Goal: Task Accomplishment & Management: Use online tool/utility

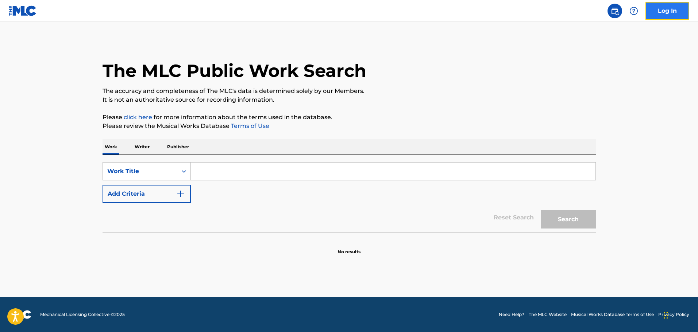
click at [669, 19] on link "Log In" at bounding box center [668, 11] width 44 height 18
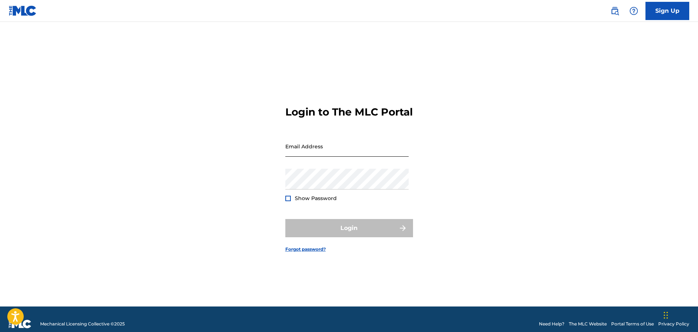
click at [339, 153] on input "Email Address" at bounding box center [346, 146] width 123 height 21
type input "[EMAIL_ADDRESS][DOMAIN_NAME]"
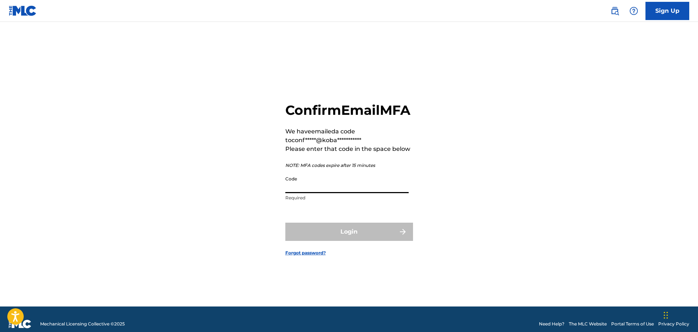
click at [311, 189] on input "Code" at bounding box center [346, 183] width 123 height 21
paste input "646975"
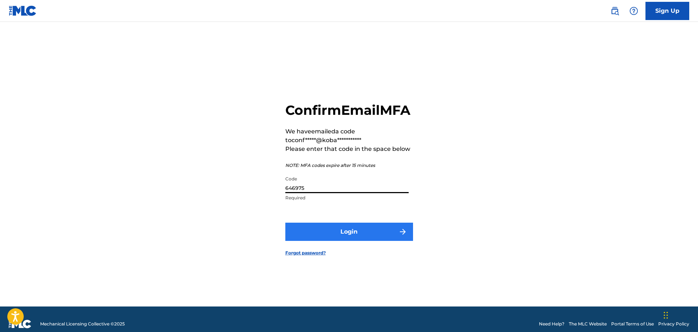
type input "646975"
click at [346, 241] on button "Login" at bounding box center [349, 232] width 128 height 18
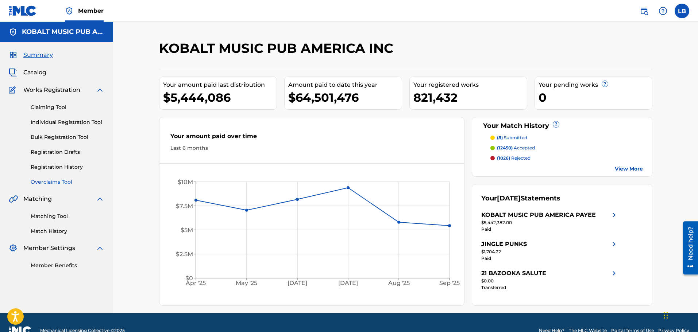
click at [58, 182] on link "Overclaims Tool" at bounding box center [68, 182] width 74 height 8
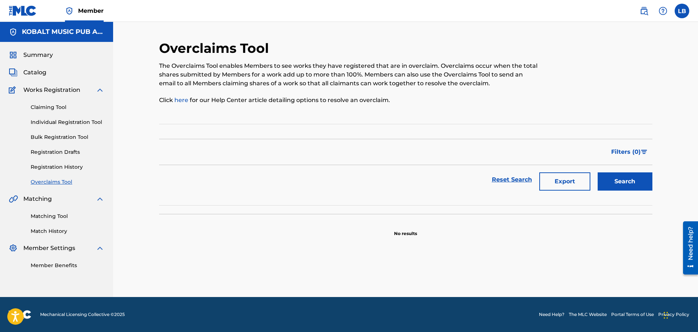
click at [49, 181] on link "Overclaims Tool" at bounding box center [68, 182] width 74 height 8
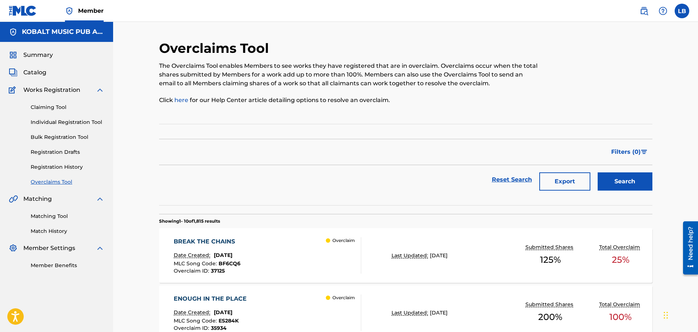
click at [326, 130] on section "Filter Status of Overclaim Overclaim Dispute Resolved Merged Canceled Sort By M…" at bounding box center [405, 165] width 493 height 82
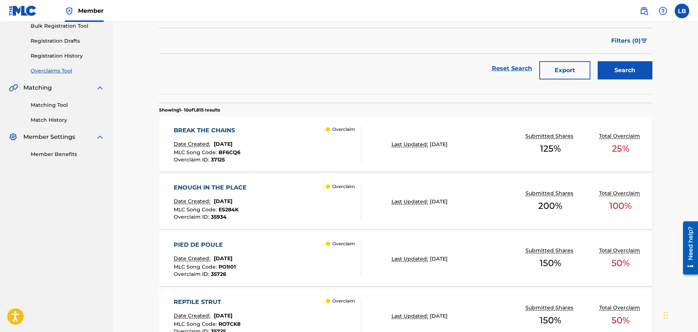
scroll to position [112, 0]
click at [621, 66] on button "Search" at bounding box center [625, 70] width 55 height 18
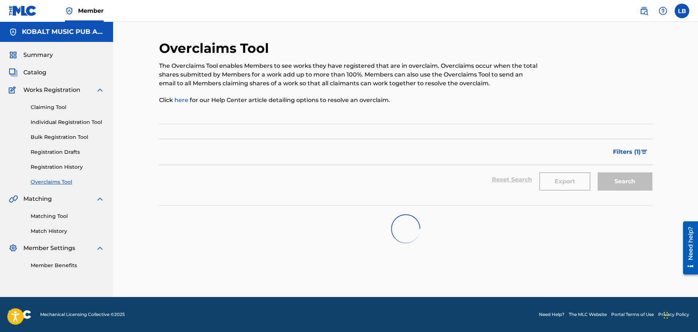
click at [257, 119] on div "Overclaims Tool The Overclaims Tool enables Members to see works they have regi…" at bounding box center [405, 168] width 493 height 257
click at [53, 109] on link "Claiming Tool" at bounding box center [68, 108] width 74 height 8
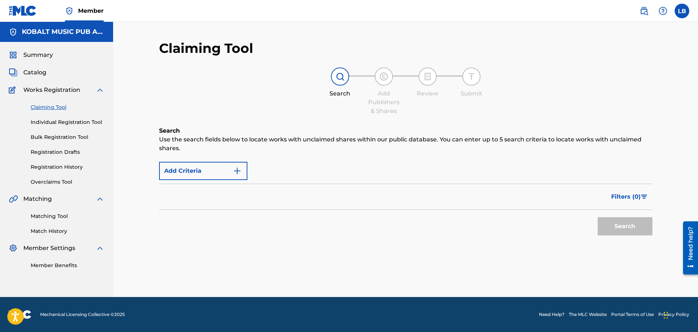
click at [173, 116] on div "Claiming Tool Search Add Publishers & Shares Review Submit Search Use the searc…" at bounding box center [405, 158] width 493 height 236
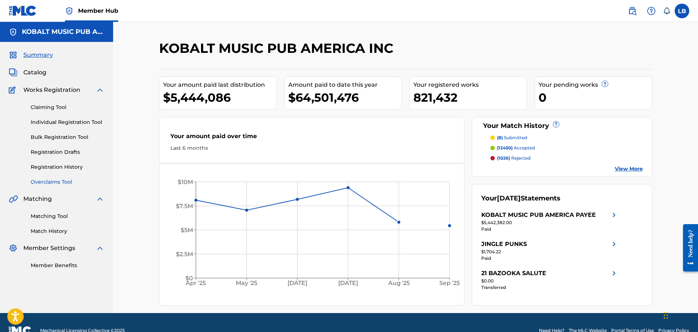
click at [58, 181] on link "Overclaims Tool" at bounding box center [68, 182] width 74 height 8
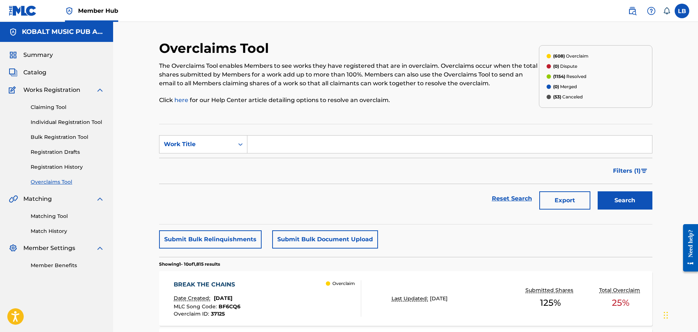
click at [280, 139] on input "Search Form" at bounding box center [449, 145] width 405 height 18
paste input "34018"
type input "34018"
click at [182, 154] on form "SearchWithCriteriafd0f982a-a231-4331-b84e-030eab740322 Work Title 34018 Filter …" at bounding box center [405, 174] width 493 height 78
click at [184, 145] on div "Work Title" at bounding box center [197, 144] width 66 height 9
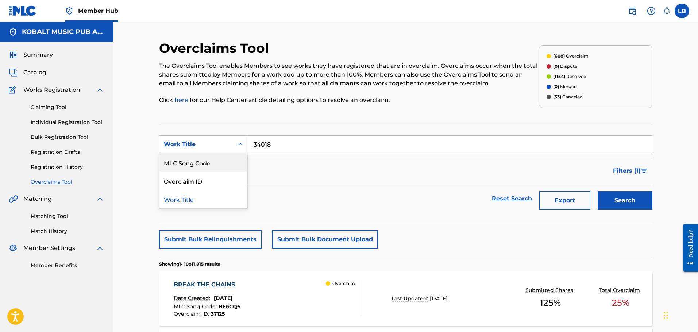
click at [189, 181] on div "Overclaim ID" at bounding box center [203, 181] width 88 height 18
click at [287, 146] on input "Search Form" at bounding box center [449, 145] width 405 height 18
paste input "34018"
type input "34018"
click at [632, 197] on button "Search" at bounding box center [625, 201] width 55 height 18
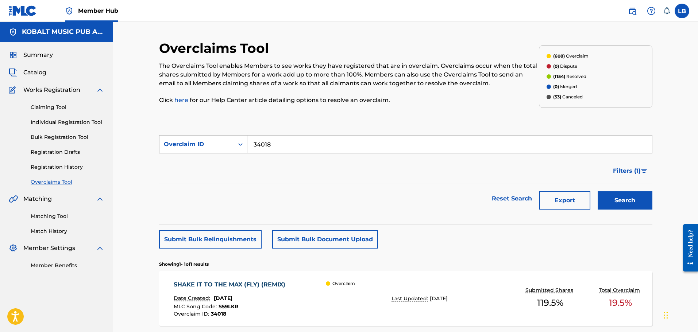
scroll to position [63, 0]
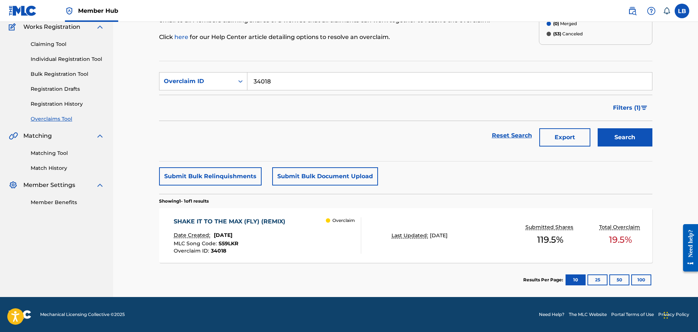
click at [395, 240] on div "SHAKE IT TO THE MAX (FLY) (REMIX) Date Created: August 26, 2025 MLC Song Code :…" at bounding box center [405, 235] width 493 height 55
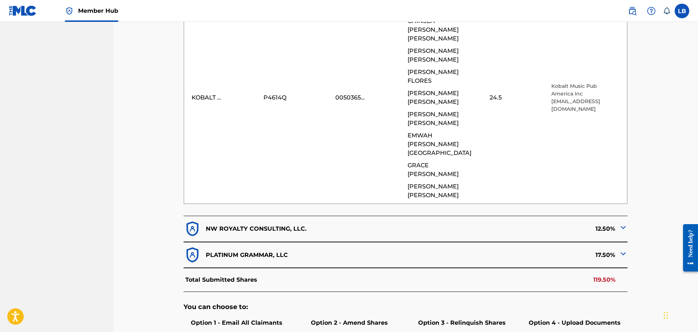
scroll to position [373, 0]
click at [600, 268] on div "Total Submitted Shares 119.50%" at bounding box center [406, 280] width 444 height 24
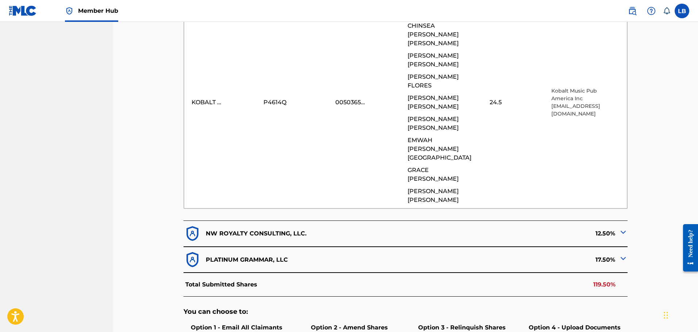
scroll to position [368, 0]
click at [626, 228] on img at bounding box center [623, 232] width 9 height 9
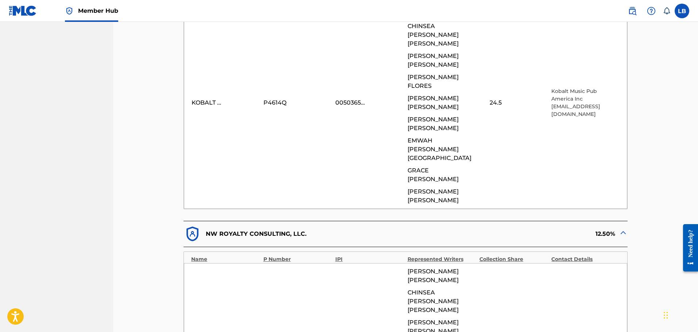
click at [624, 228] on img at bounding box center [623, 232] width 9 height 9
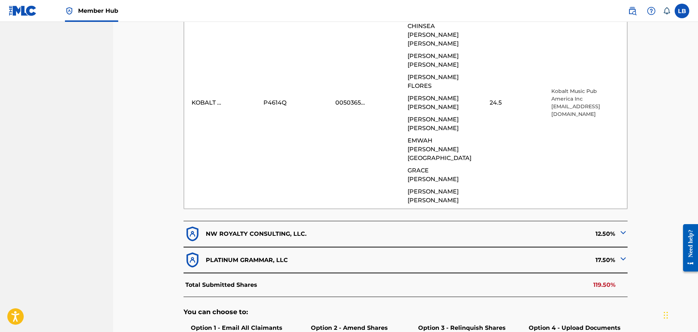
scroll to position [373, 0]
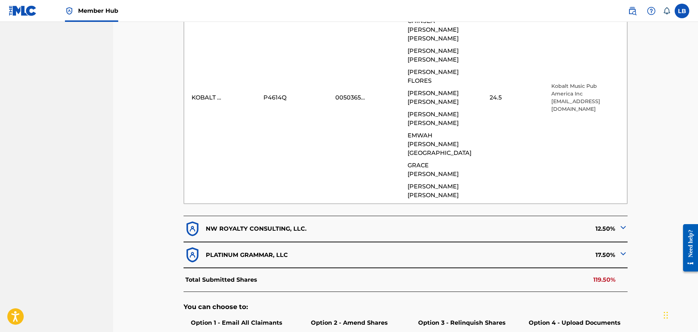
click at [627, 250] on img at bounding box center [623, 254] width 9 height 9
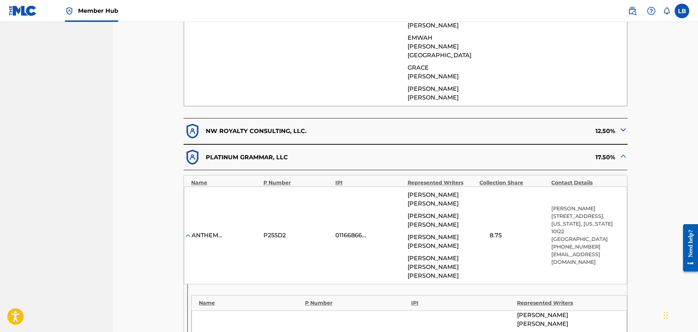
scroll to position [471, 0]
click at [212, 231] on div "ANTHEMS OF PLATINUM GRAMMAR" at bounding box center [208, 235] width 33 height 9
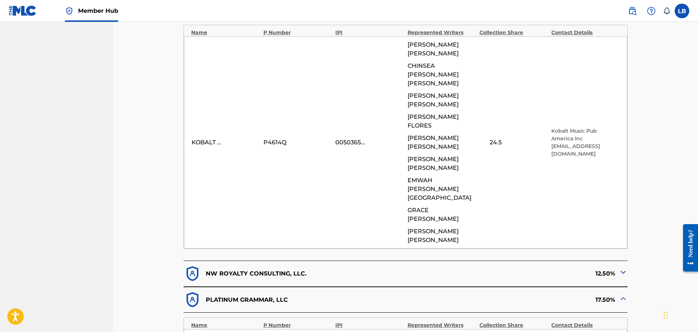
scroll to position [327, 0]
click at [624, 295] on img at bounding box center [623, 299] width 9 height 9
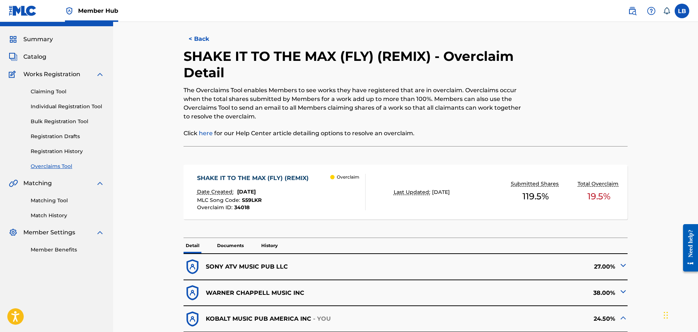
scroll to position [0, 0]
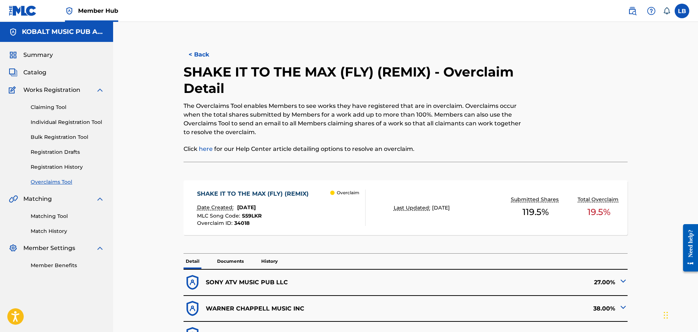
click at [624, 280] on img at bounding box center [623, 281] width 9 height 9
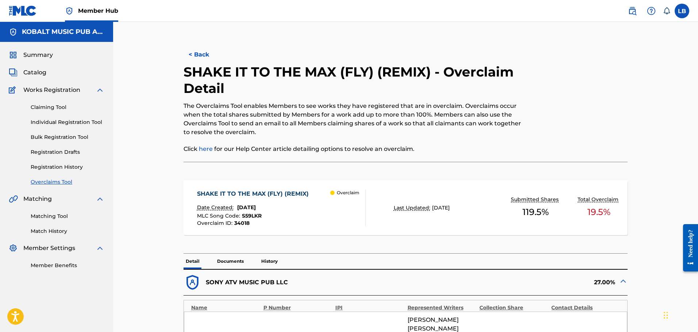
click at [624, 280] on img at bounding box center [623, 281] width 9 height 9
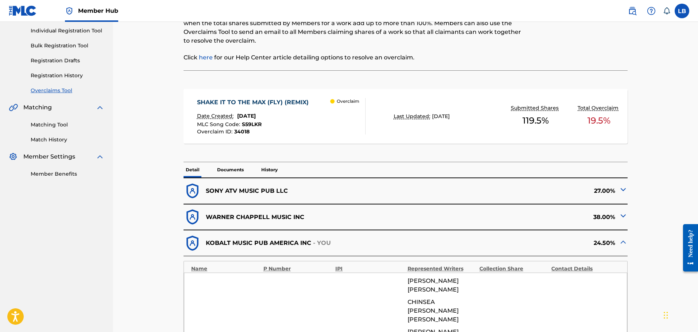
scroll to position [145, 0]
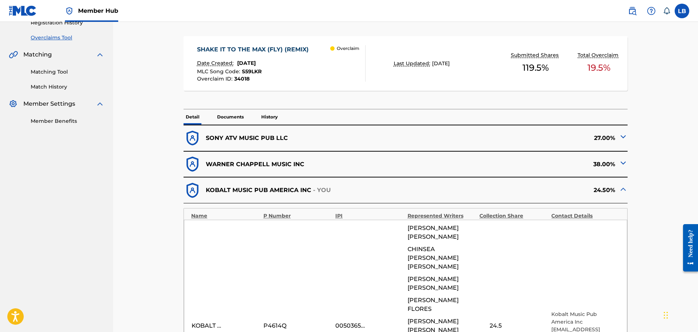
click at [622, 190] on img at bounding box center [623, 189] width 9 height 9
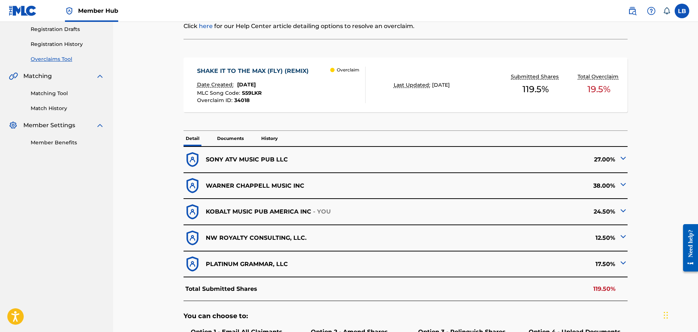
scroll to position [158, 0]
